Goal: Check status: Check status

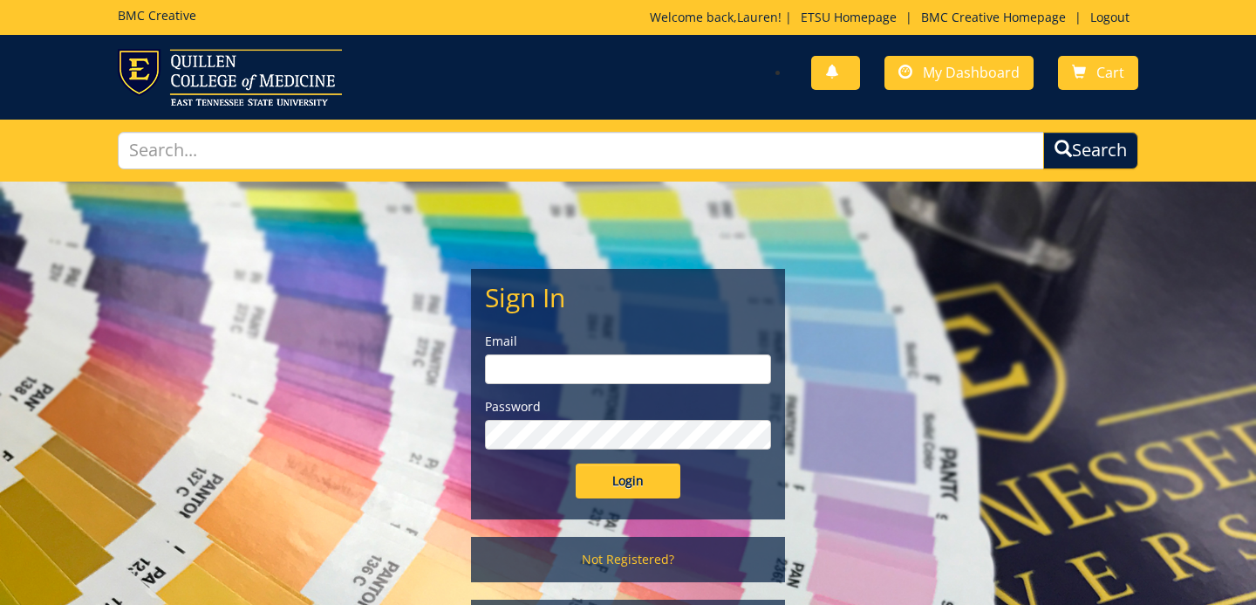
type input "reedle1@etsu.edu"
click at [647, 485] on input "Login" at bounding box center [628, 480] width 105 height 35
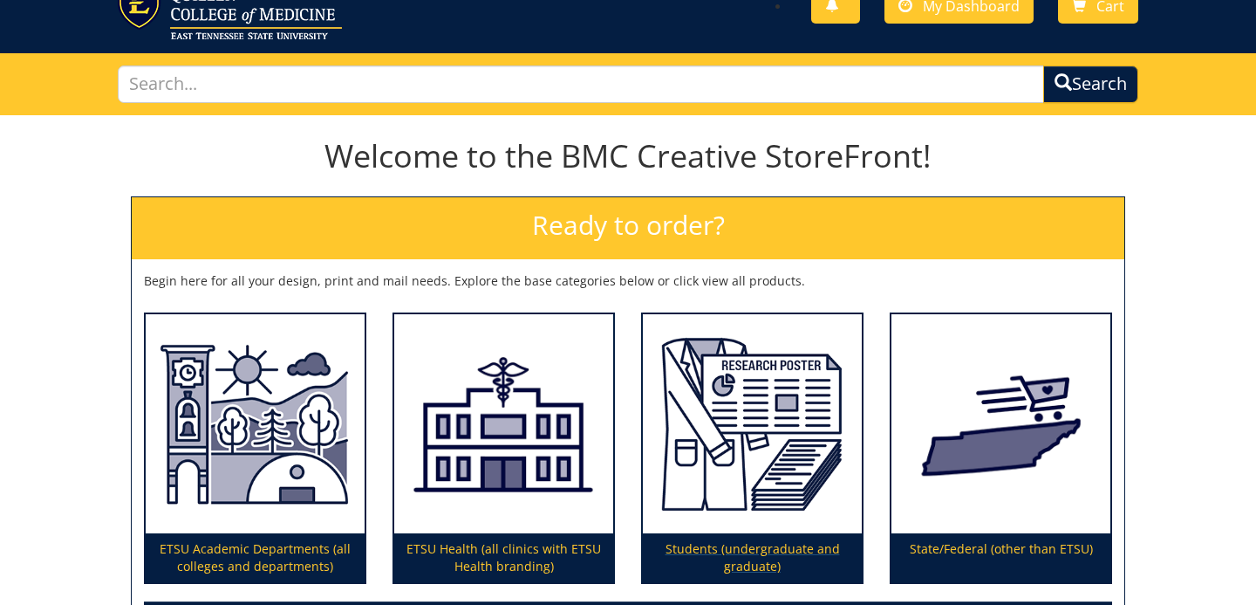
scroll to position [79, 0]
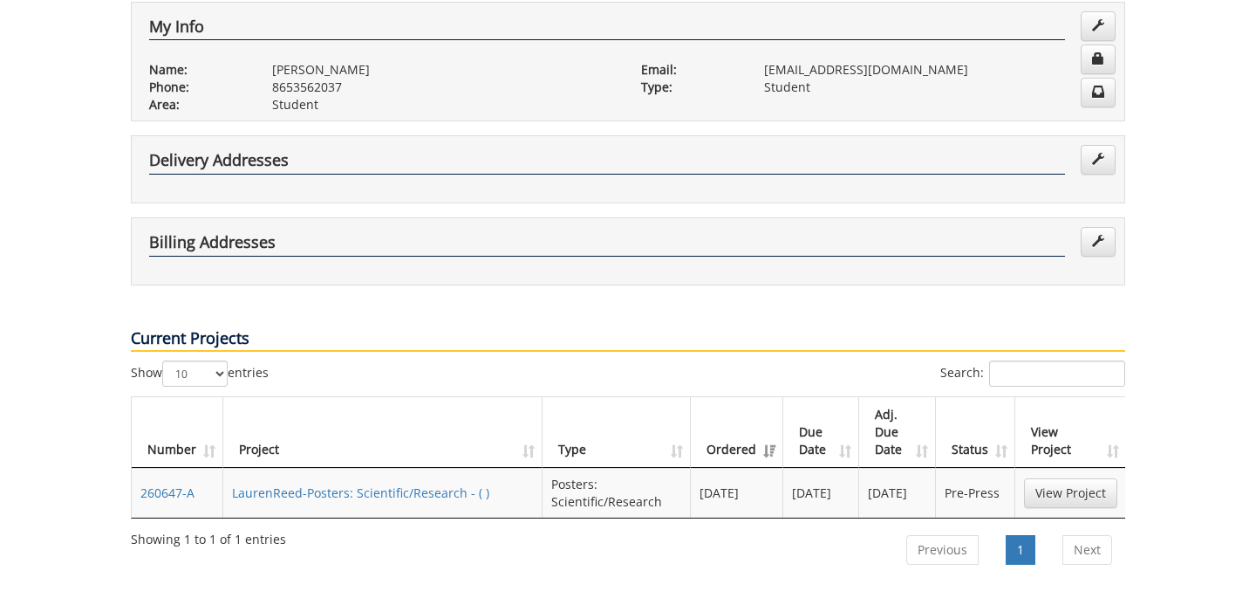
scroll to position [347, 0]
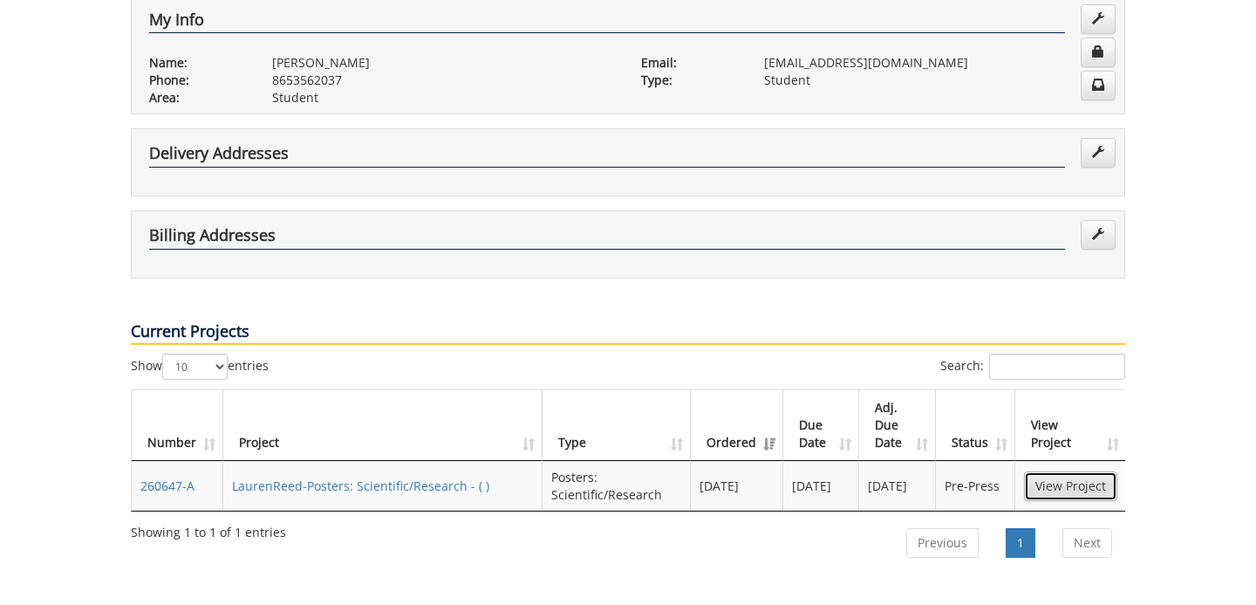
click at [1032, 471] on link "View Project" at bounding box center [1070, 486] width 93 height 30
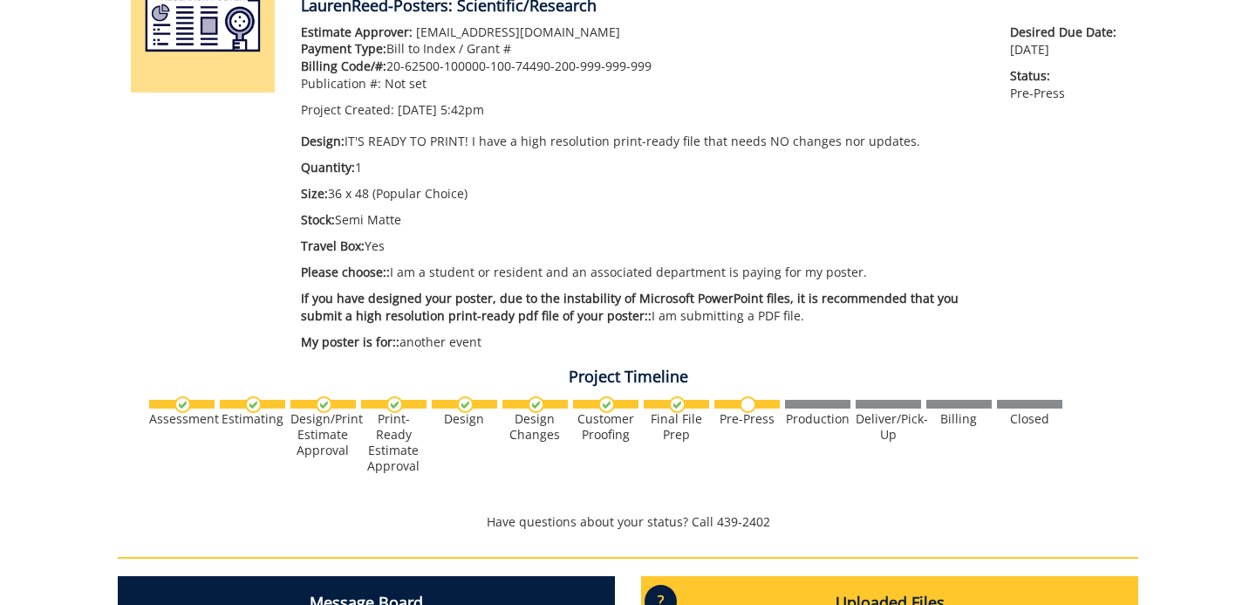
scroll to position [278, 0]
